Goal: Task Accomplishment & Management: Use online tool/utility

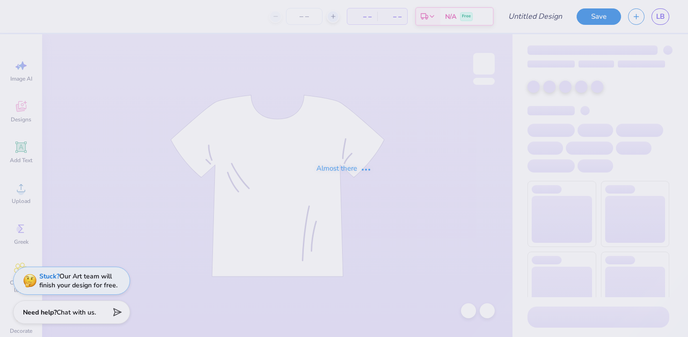
type input "Mock Trial Duke"
type input "48"
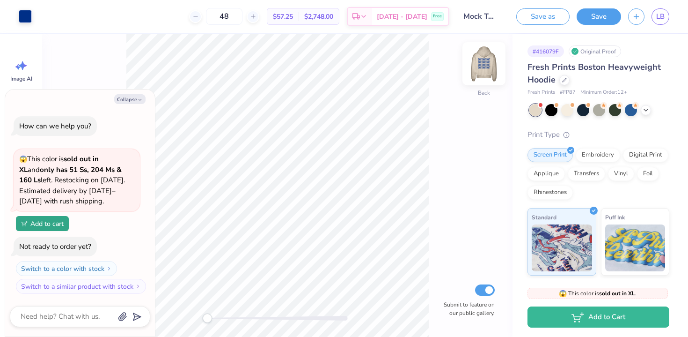
click at [484, 66] on img at bounding box center [484, 63] width 37 height 37
click at [483, 70] on img at bounding box center [484, 63] width 37 height 37
click at [486, 68] on img at bounding box center [484, 63] width 37 height 37
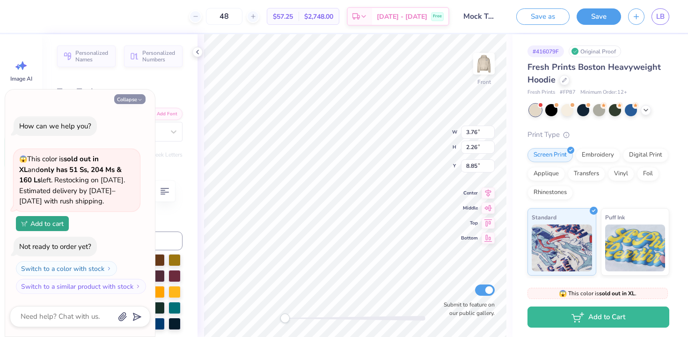
click at [136, 98] on button "Collapse" at bounding box center [129, 99] width 31 height 10
type textarea "x"
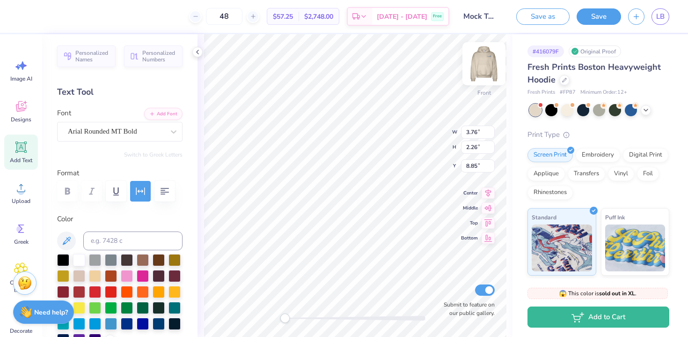
click at [487, 73] on img at bounding box center [484, 63] width 37 height 37
click at [488, 63] on img at bounding box center [484, 63] width 37 height 37
